Goal: Task Accomplishment & Management: Manage account settings

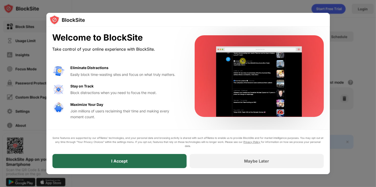
click at [157, 161] on div "I Accept" at bounding box center [120, 161] width 134 height 14
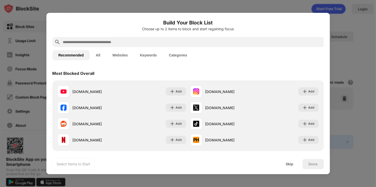
click at [104, 42] on input "text" at bounding box center [193, 42] width 260 height 6
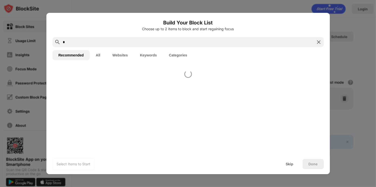
type input "*"
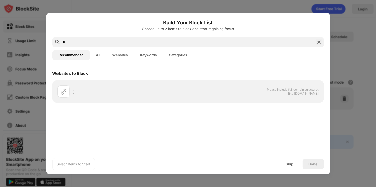
click at [82, 44] on input "*" at bounding box center [188, 42] width 251 height 6
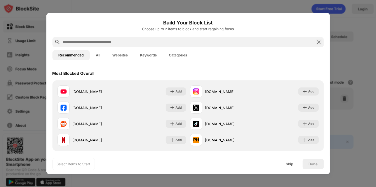
type input "*"
click at [82, 44] on input "*" at bounding box center [188, 42] width 251 height 6
click at [149, 56] on button "Keywords" at bounding box center [148, 55] width 29 height 10
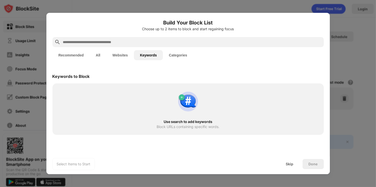
click at [119, 42] on input "text" at bounding box center [193, 42] width 260 height 6
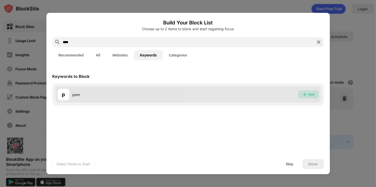
click at [303, 95] on img at bounding box center [305, 94] width 5 height 5
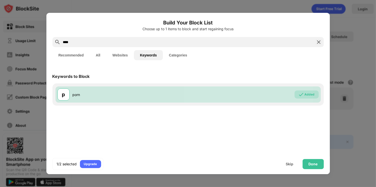
click at [91, 43] on input "****" at bounding box center [188, 42] width 251 height 6
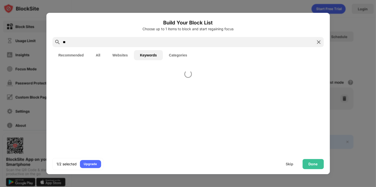
type input "*"
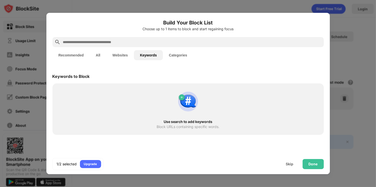
click at [117, 56] on button "Websites" at bounding box center [121, 55] width 28 height 10
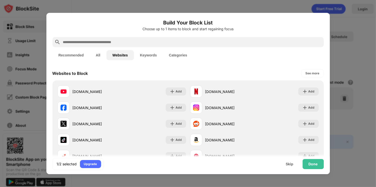
click at [83, 38] on div at bounding box center [189, 42] width 272 height 10
click at [82, 45] on div at bounding box center [189, 42] width 272 height 10
click at [66, 41] on input "text" at bounding box center [193, 42] width 260 height 6
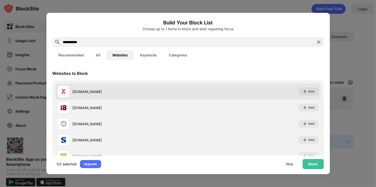
type input "**********"
click at [73, 92] on div "[DOMAIN_NAME]" at bounding box center [131, 91] width 116 height 5
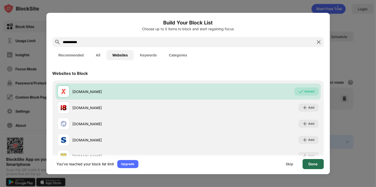
click at [311, 167] on div "Done" at bounding box center [313, 164] width 21 height 10
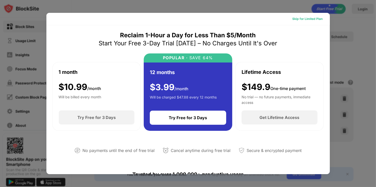
click at [293, 19] on div "Skip for Limited Plan" at bounding box center [308, 18] width 30 height 5
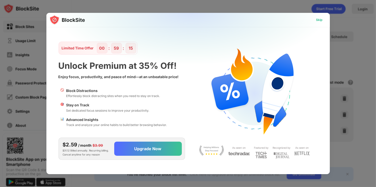
click at [324, 18] on div "Skip" at bounding box center [320, 20] width 15 height 8
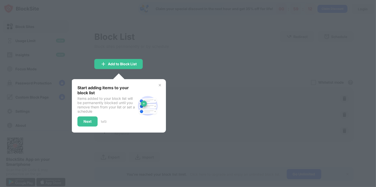
click at [87, 114] on div "Start adding items to your block list Items added to your block list will be pe…" at bounding box center [106, 105] width 58 height 41
click at [87, 120] on div "Next" at bounding box center [88, 122] width 8 height 4
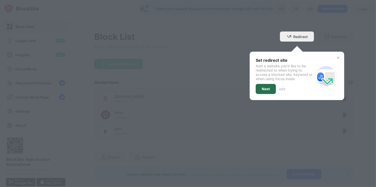
click at [266, 85] on div "Next" at bounding box center [266, 89] width 20 height 10
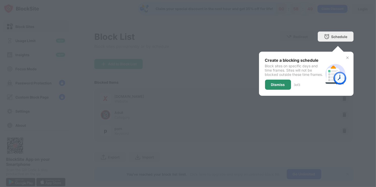
click at [273, 87] on div "Dismiss" at bounding box center [278, 85] width 14 height 4
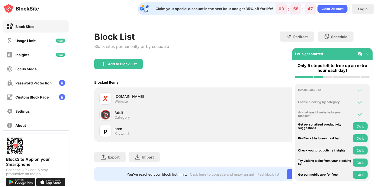
click at [365, 46] on div "Block List Block sites permanently or by schedule Redirect Choose a site to be …" at bounding box center [224, 106] width 304 height 178
drag, startPoint x: 365, startPoint y: 44, endPoint x: 376, endPoint y: 30, distance: 18.1
click at [376, 30] on div "Claim your special discount in the next hour and get 35% off for life! 00 : 58 …" at bounding box center [224, 93] width 304 height 187
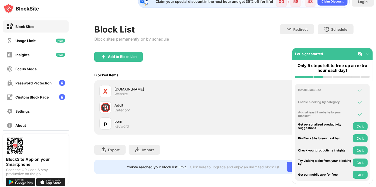
scroll to position [8, 0]
click at [368, 55] on img at bounding box center [367, 53] width 5 height 5
